Goal: Find specific page/section: Find specific page/section

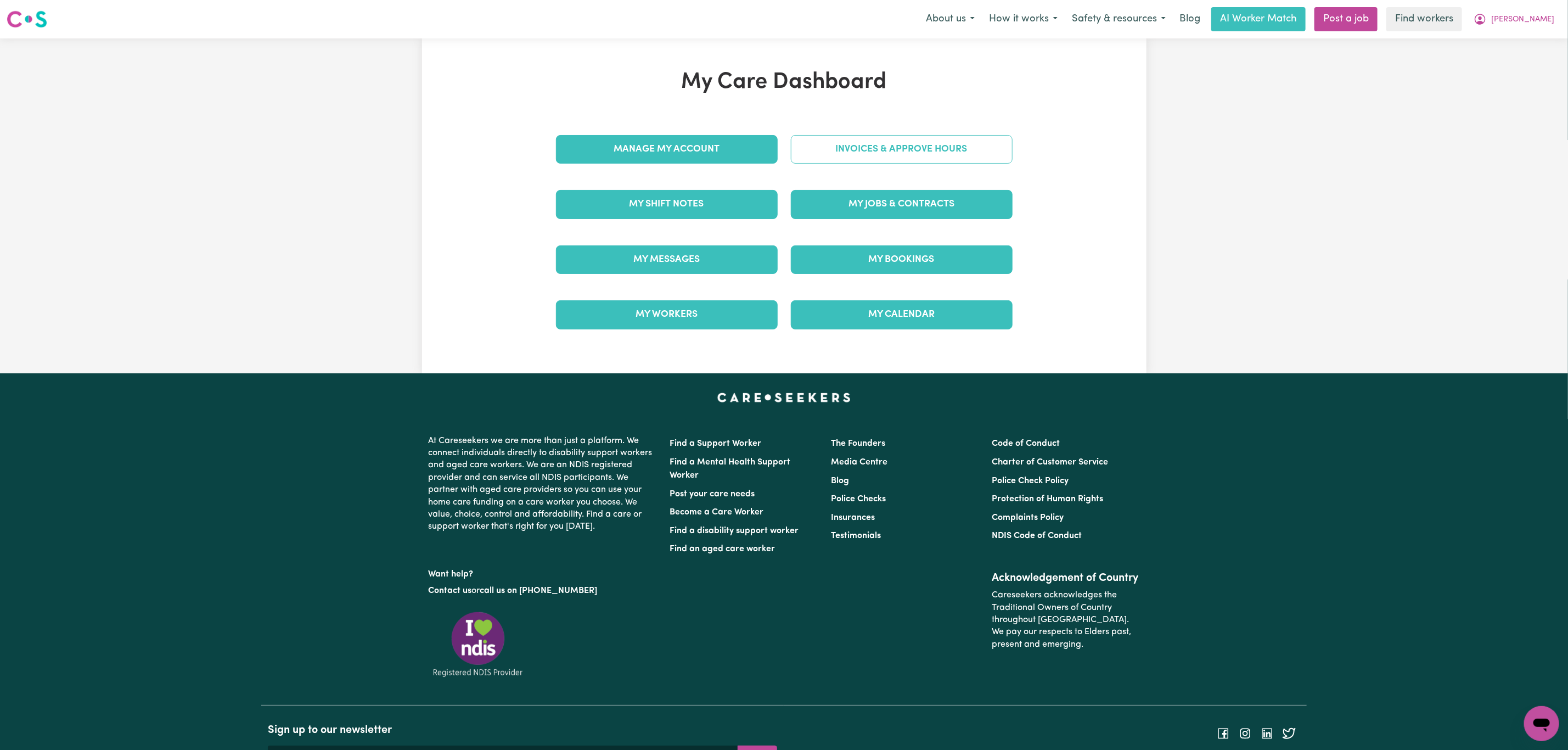
click at [898, 150] on link "Invoices & Approve Hours" at bounding box center [901, 149] width 222 height 29
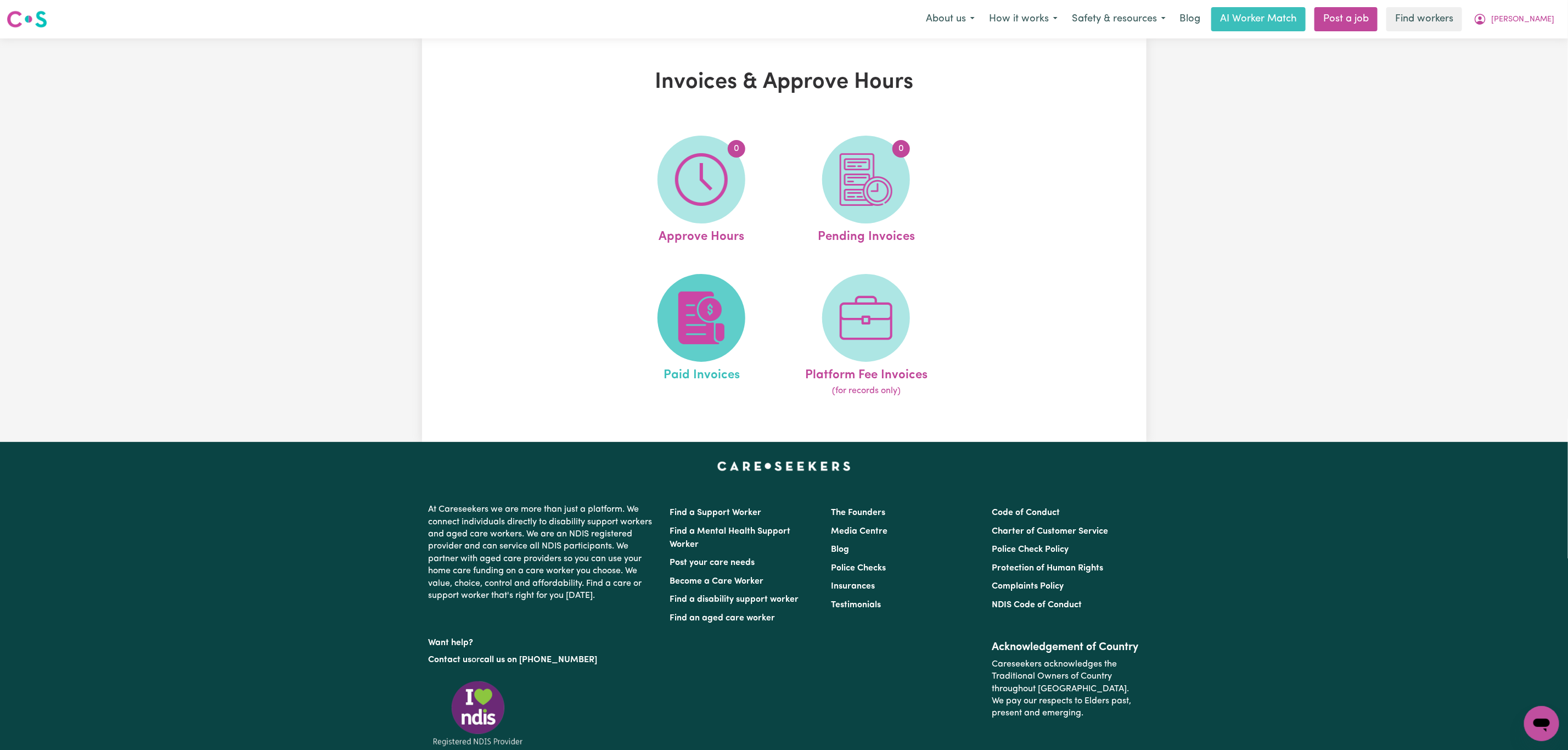
click at [717, 296] on img at bounding box center [701, 318] width 53 height 53
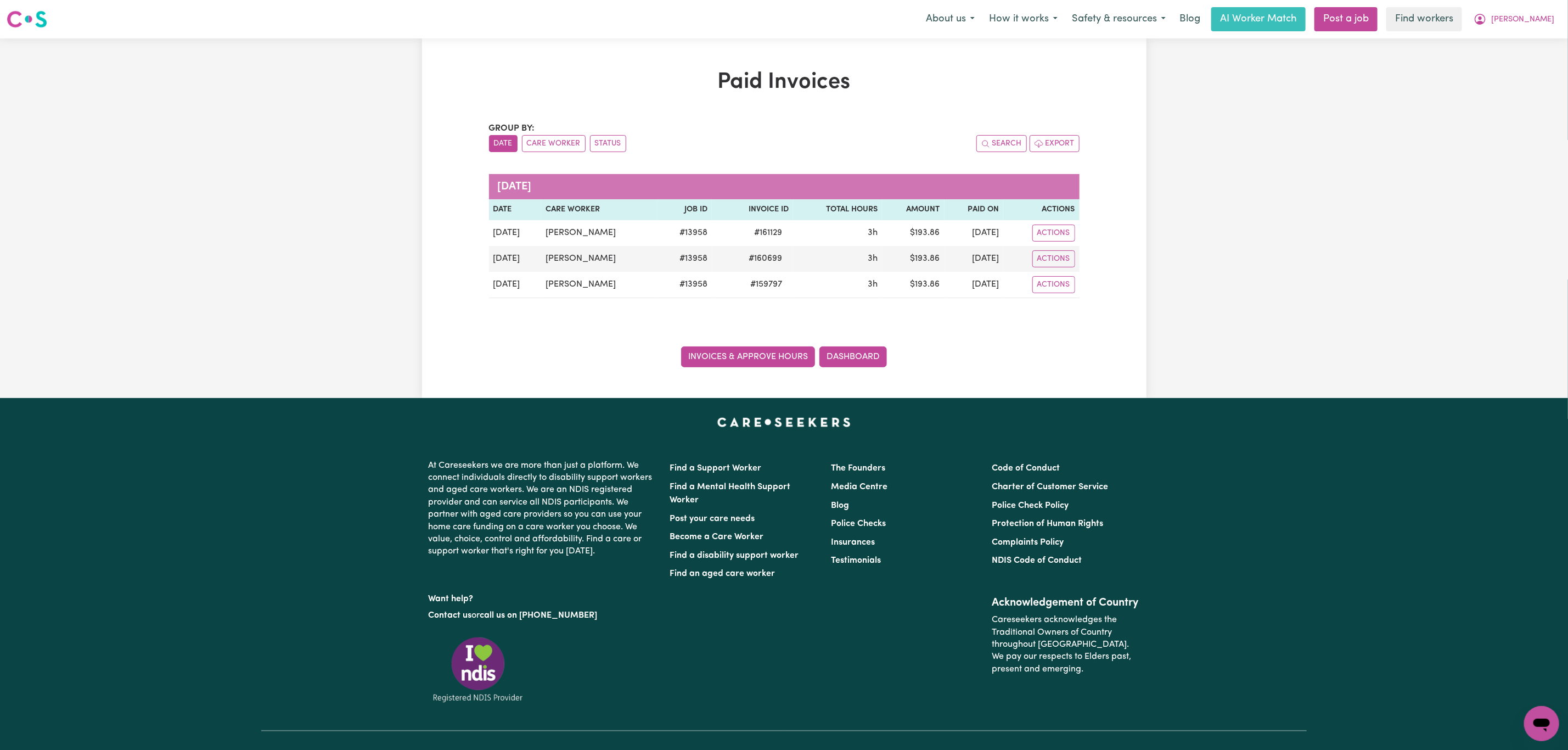
click at [729, 353] on link "Invoices & Approve Hours" at bounding box center [748, 357] width 134 height 21
